Goal: Check status: Check status

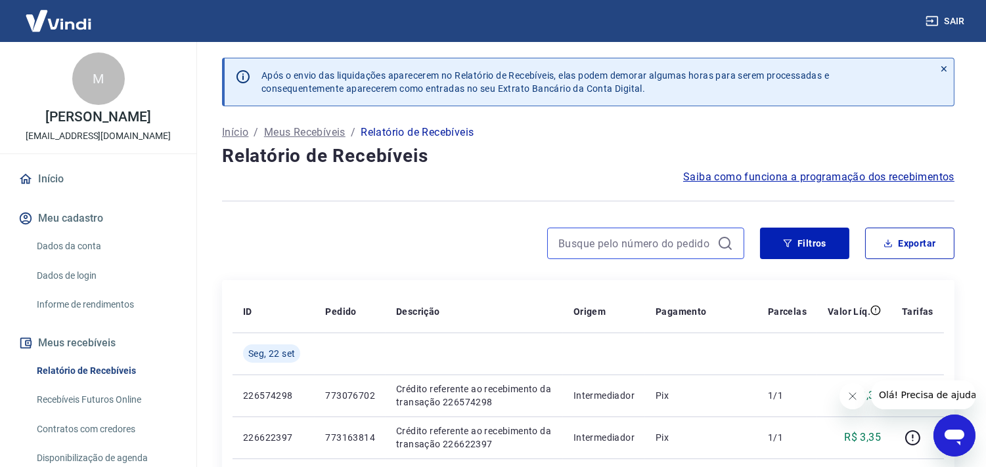
click at [653, 246] on input at bounding box center [635, 244] width 154 height 20
paste input "773039190"
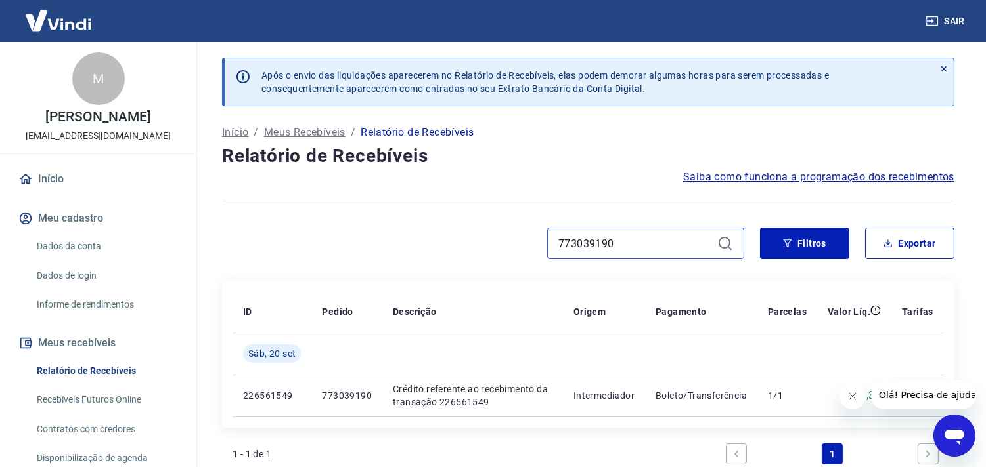
paste input "166863"
paste input "71127"
paste input "9117714"
paste input "7010916"
paste input "3032569"
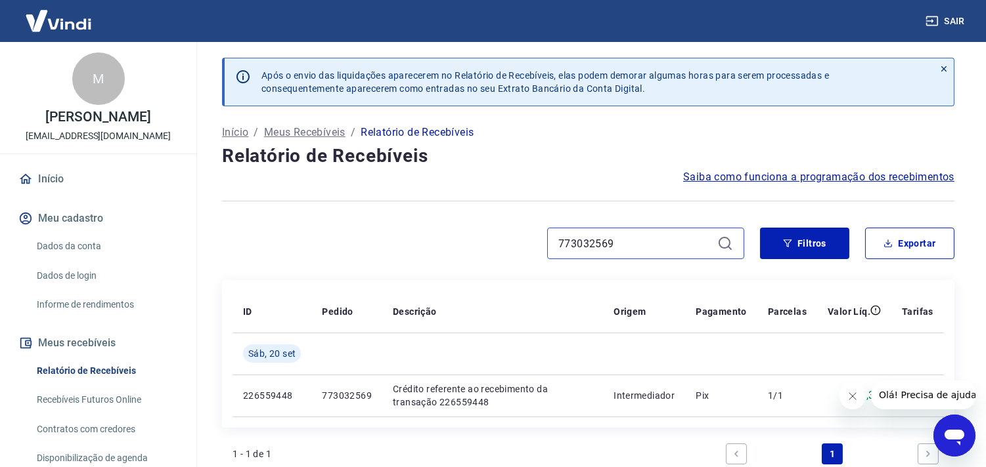
paste input "182575"
paste input "609718"
paste input "163814"
paste input "773076702"
type input "773076702"
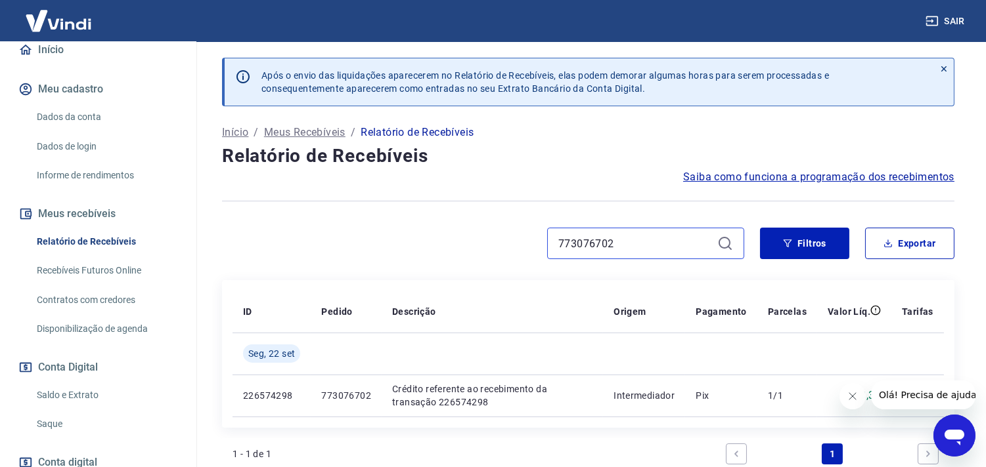
scroll to position [146, 0]
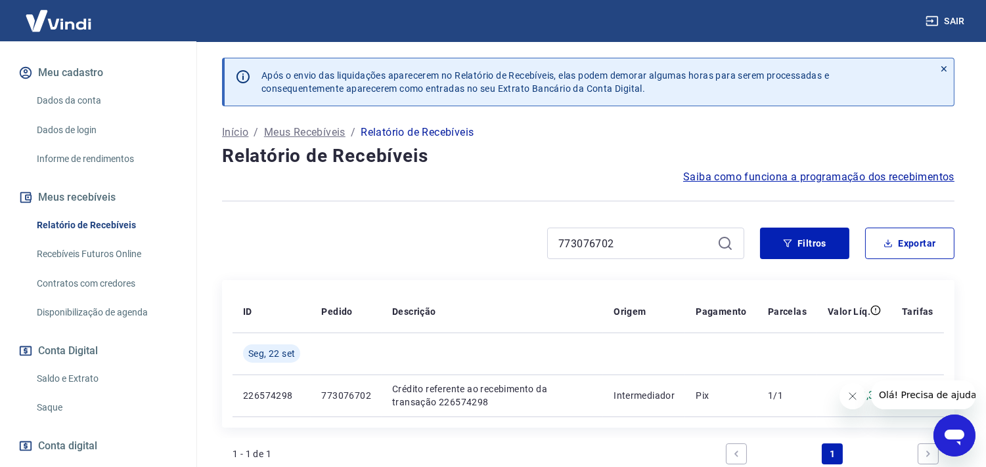
click at [70, 373] on link "Saldo e Extrato" at bounding box center [106, 379] width 149 height 27
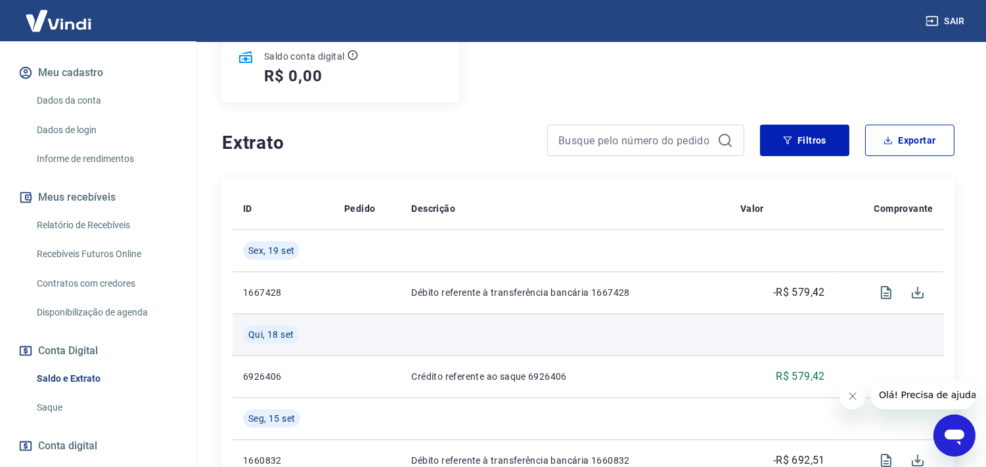
scroll to position [146, 0]
